Goal: Navigation & Orientation: Find specific page/section

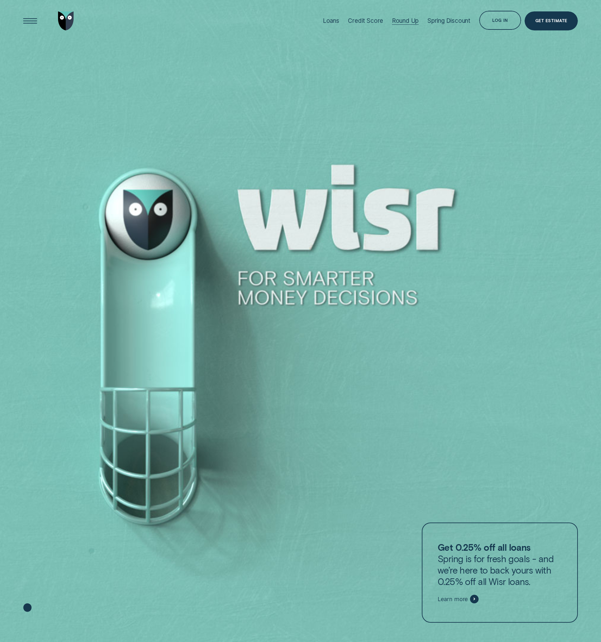
click at [403, 21] on div "Round Up" at bounding box center [405, 20] width 27 height 7
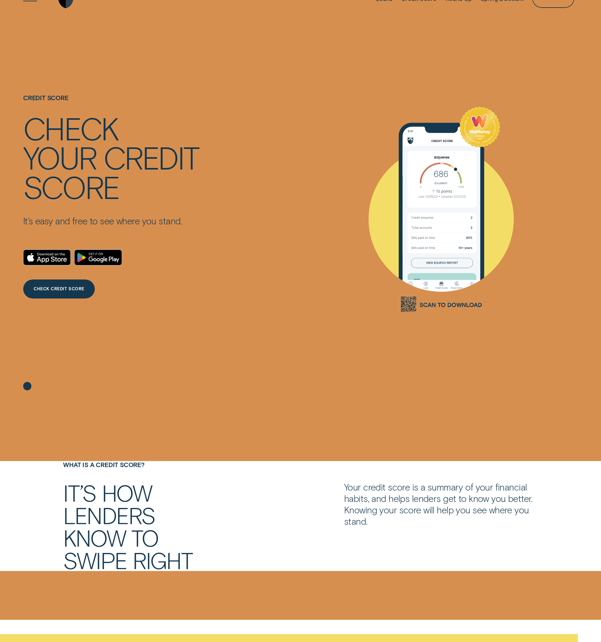
scroll to position [32, 0]
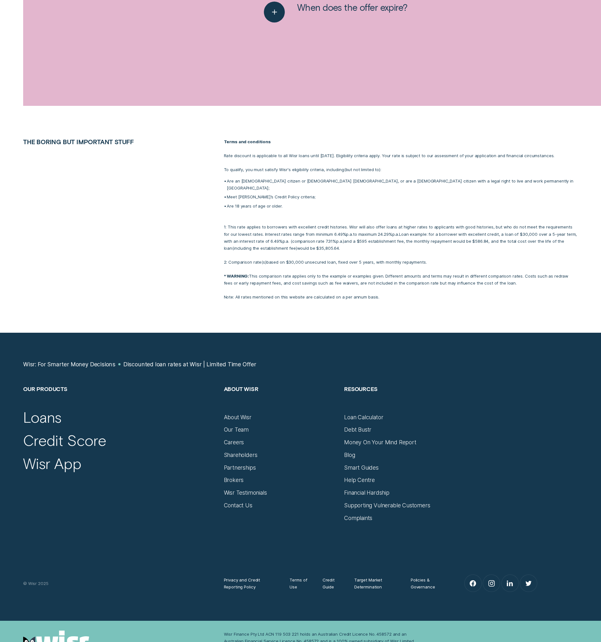
scroll to position [1262, 0]
